Goal: Task Accomplishment & Management: Use online tool/utility

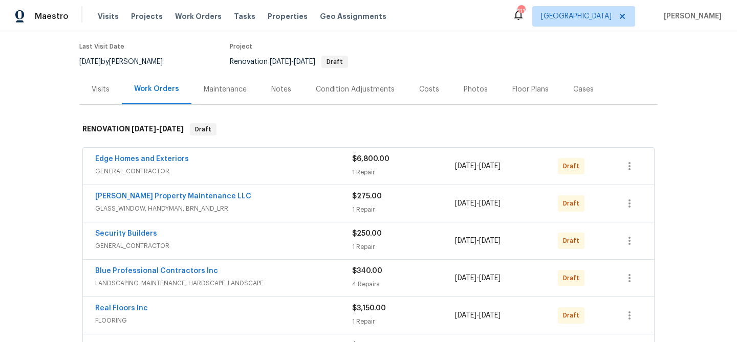
scroll to position [99, 0]
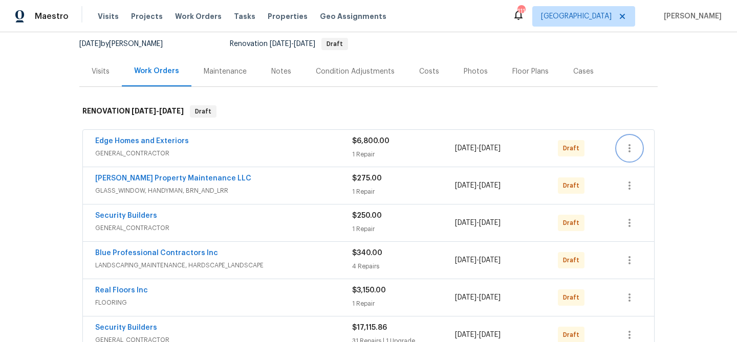
click at [633, 148] on icon "button" at bounding box center [629, 148] width 12 height 12
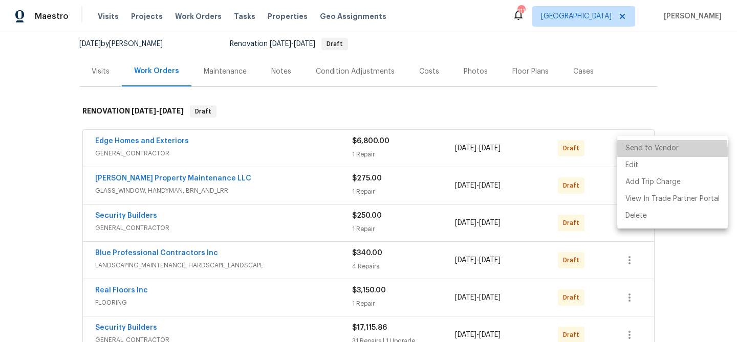
click at [634, 153] on li "Send to Vendor" at bounding box center [672, 148] width 111 height 17
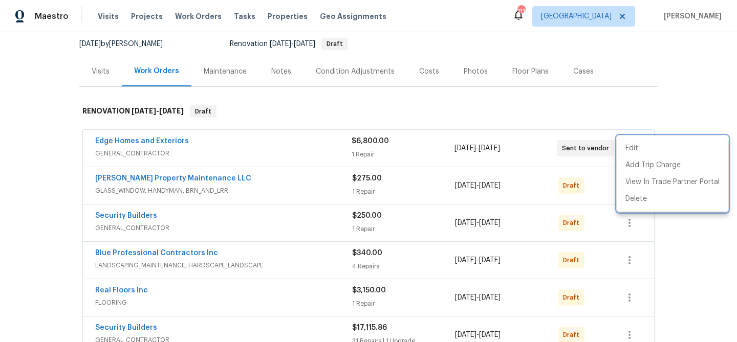
click at [597, 184] on div at bounding box center [368, 171] width 737 height 342
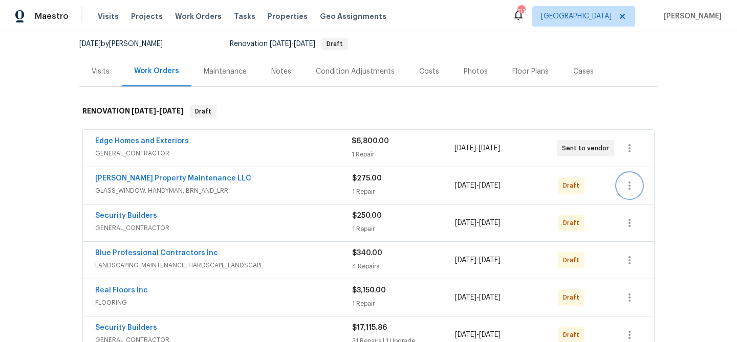
click at [627, 183] on icon "button" at bounding box center [629, 186] width 12 height 12
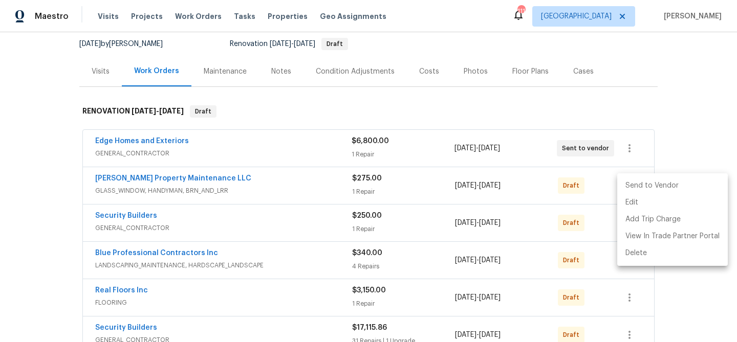
click at [627, 185] on li "Send to Vendor" at bounding box center [672, 186] width 111 height 17
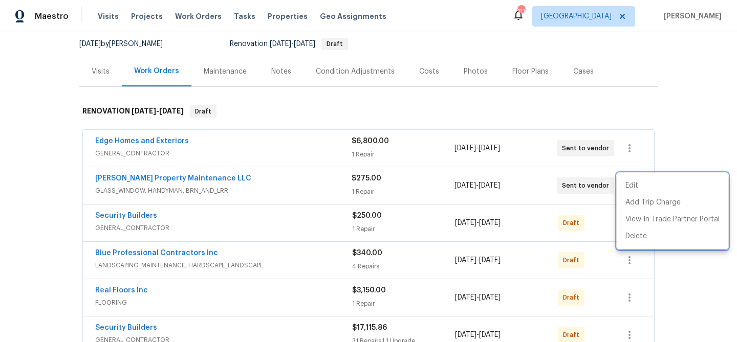
click at [603, 218] on div at bounding box center [368, 171] width 737 height 342
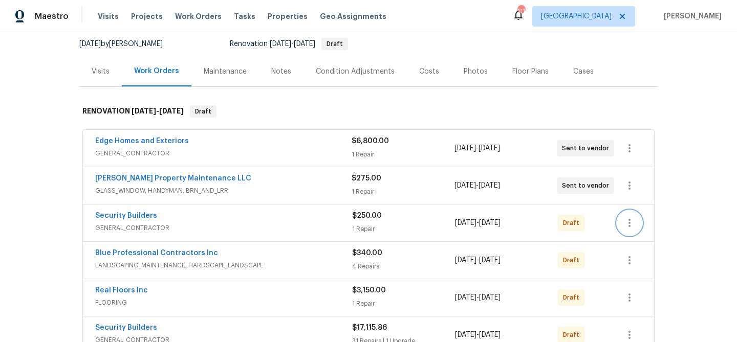
click at [626, 221] on icon "button" at bounding box center [629, 223] width 12 height 12
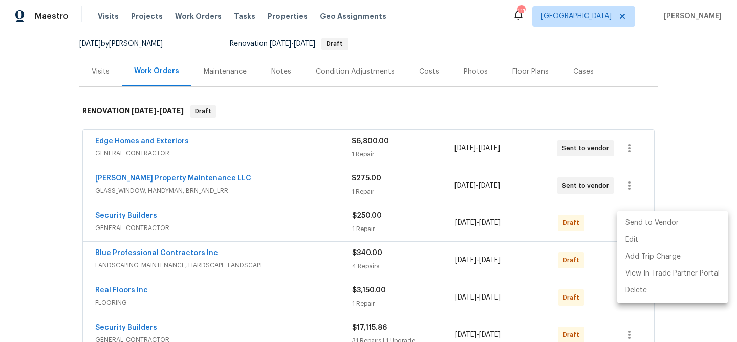
click at [625, 227] on li "Send to Vendor" at bounding box center [672, 223] width 111 height 17
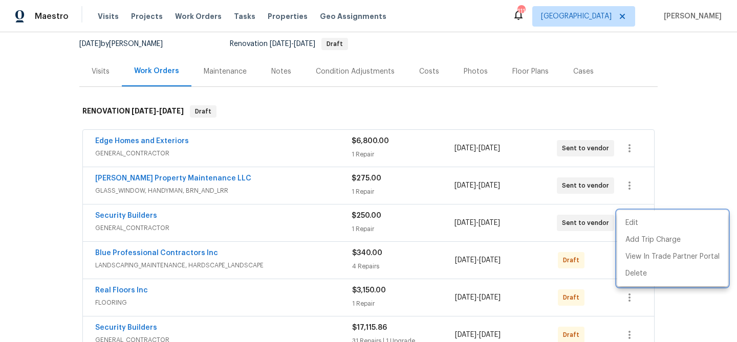
click at [604, 249] on div at bounding box center [368, 171] width 737 height 342
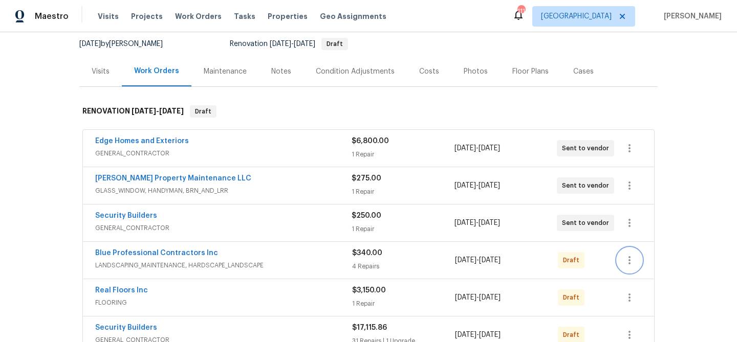
click at [636, 263] on button "button" at bounding box center [629, 260] width 25 height 25
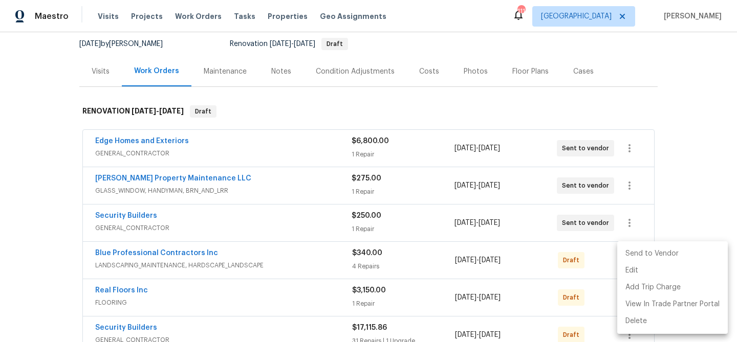
click at [629, 247] on li "Send to Vendor" at bounding box center [672, 254] width 111 height 17
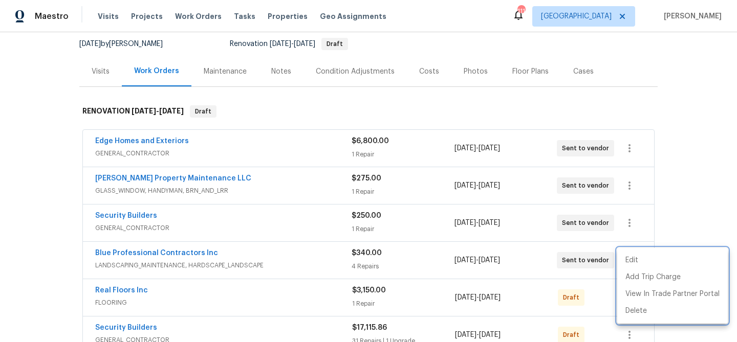
click at [595, 267] on div at bounding box center [368, 171] width 737 height 342
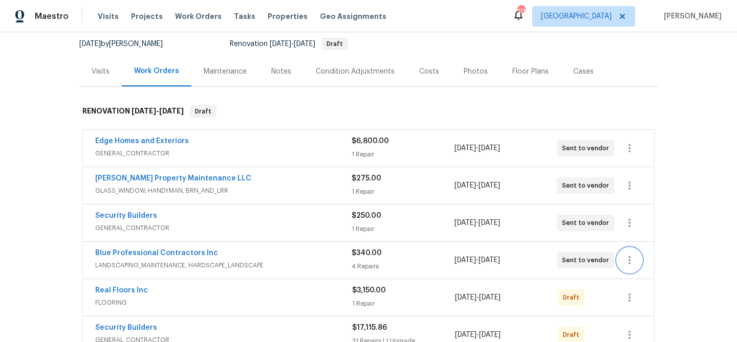
scroll to position [190, 0]
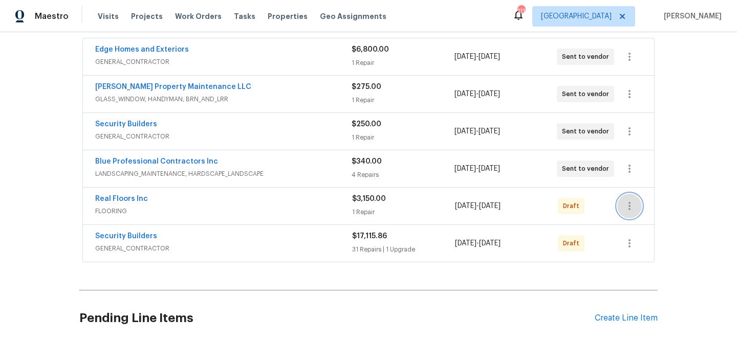
click at [633, 203] on icon "button" at bounding box center [629, 206] width 12 height 12
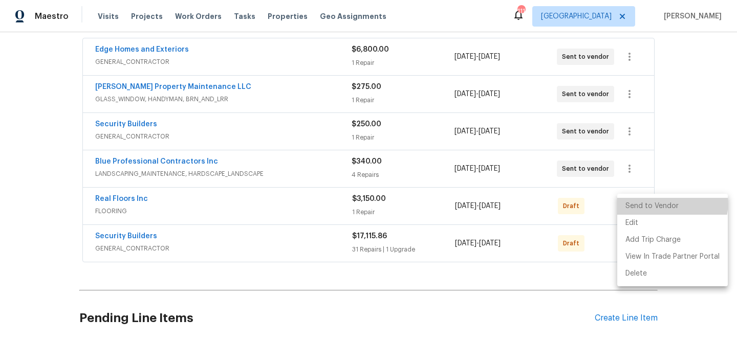
click at [633, 200] on li "Send to Vendor" at bounding box center [672, 206] width 111 height 17
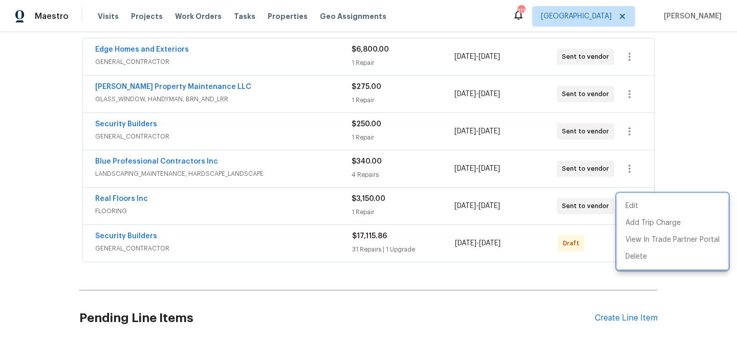
click at [599, 236] on div at bounding box center [368, 171] width 737 height 342
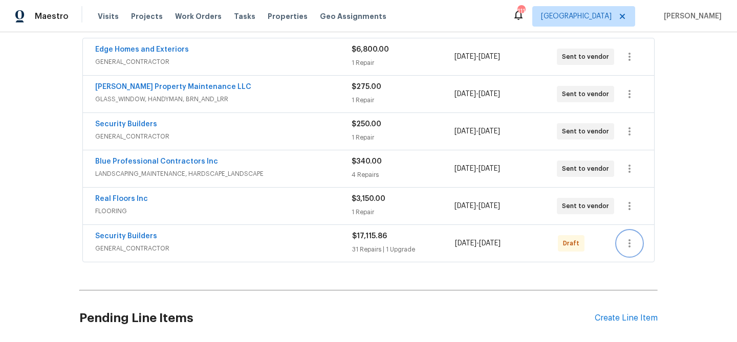
click at [627, 244] on icon "button" at bounding box center [629, 243] width 12 height 12
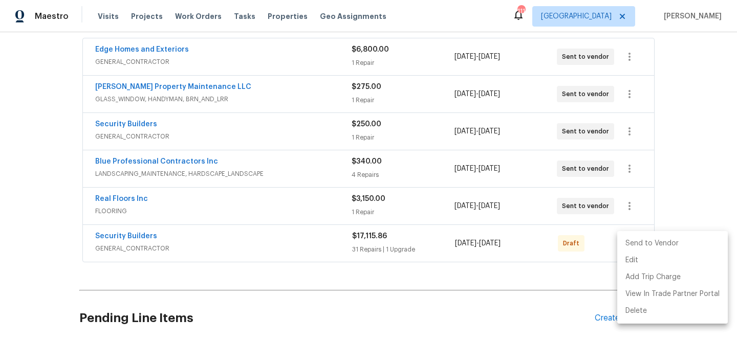
click at [632, 248] on li "Send to Vendor" at bounding box center [672, 243] width 111 height 17
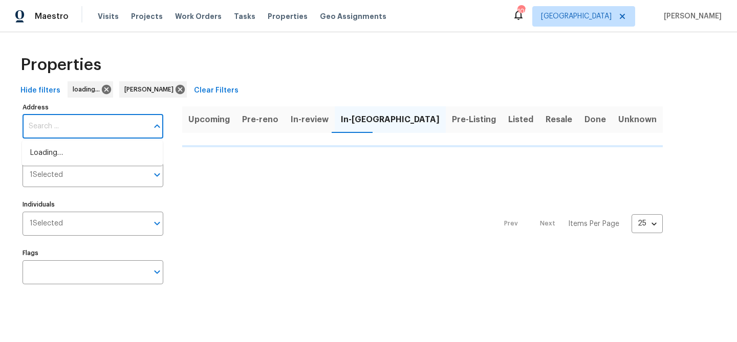
click at [79, 131] on input "Address" at bounding box center [85, 127] width 125 height 24
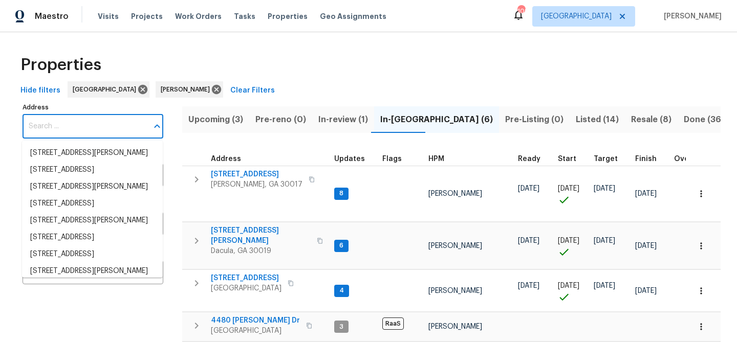
click at [79, 131] on input "Address" at bounding box center [85, 127] width 125 height 24
paste input "4405 Cary Dr, Snellville, GA 30039"
type input "4405 Cary Dr, Snellville, GA 30039"
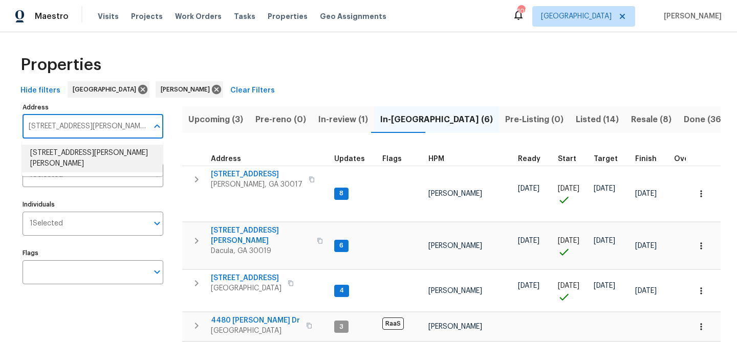
click at [77, 150] on li "4405 Cary Dr Snellville GA 30039" at bounding box center [92, 159] width 141 height 28
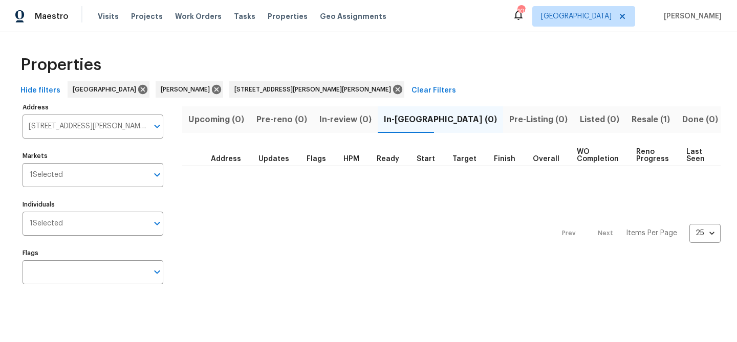
click at [632, 118] on span "Resale (1)" at bounding box center [651, 120] width 38 height 14
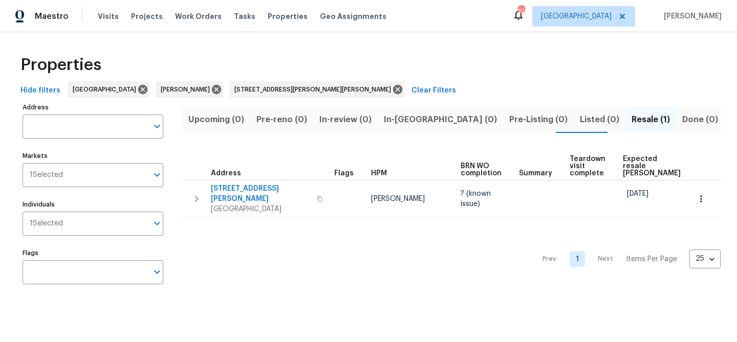
type input "4405 Cary Dr Snellville GA 30039"
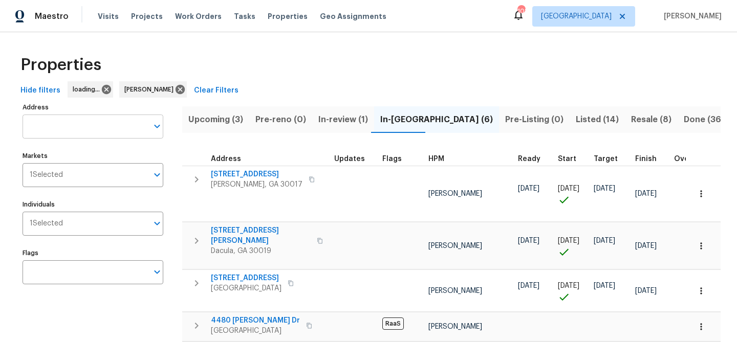
click at [73, 126] on input "text" at bounding box center [85, 127] width 125 height 24
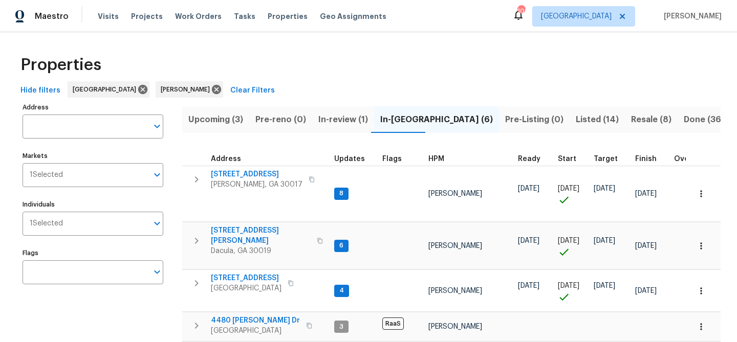
click at [73, 126] on input "Address" at bounding box center [85, 127] width 125 height 24
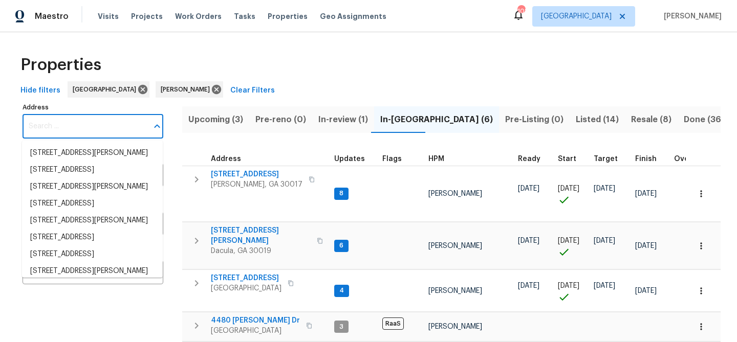
paste input "4840 Heather Mill Trce, Snellville, GA 30039"
type input "4840 Heather Mill Trce, Snellville, GA 30039"
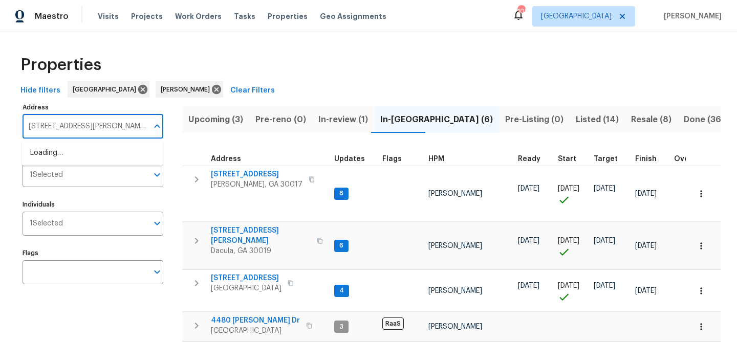
scroll to position [0, 30]
click at [72, 146] on li "4840 Heather Mill Trce Snellville GA 30039" at bounding box center [92, 153] width 141 height 17
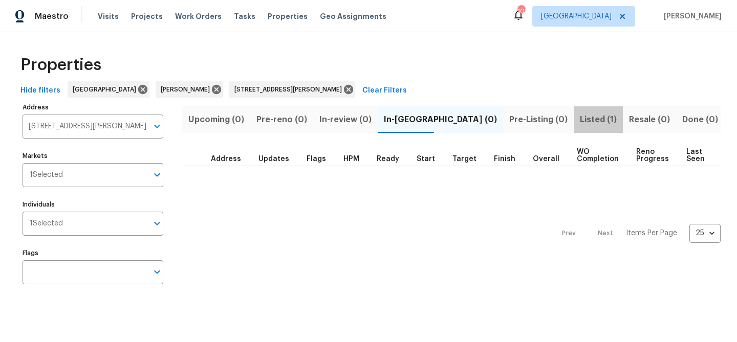
click at [580, 120] on span "Listed (1)" at bounding box center [598, 120] width 37 height 14
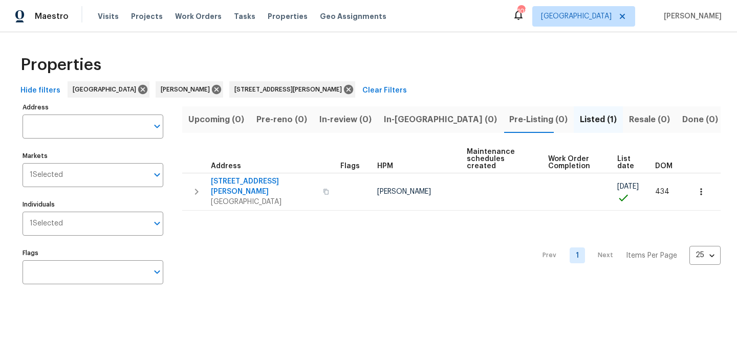
type input "4840 Heather Mill Trce Snellville GA 30039"
